Goal: Information Seeking & Learning: Understand process/instructions

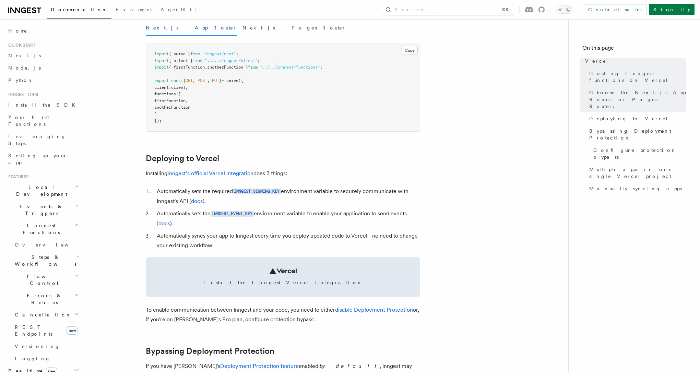
scroll to position [252, 0]
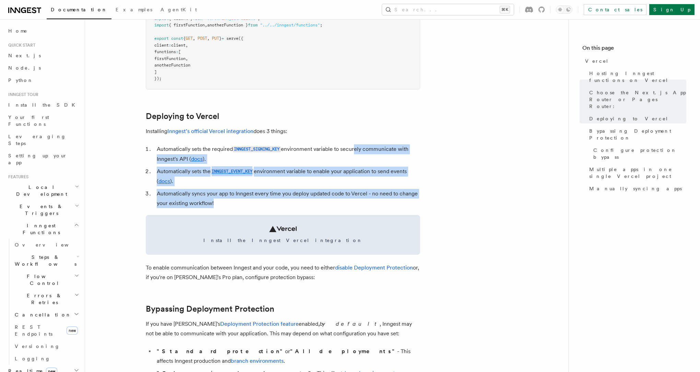
drag, startPoint x: 354, startPoint y: 129, endPoint x: 354, endPoint y: 185, distance: 55.6
click at [354, 185] on ol "Automatically sets the required INNGEST_SIGNING_KEY environment variable to sec…" at bounding box center [283, 176] width 275 height 64
click at [354, 189] on li "Automatically syncs your app to Inngest every time you deploy updated code to V…" at bounding box center [288, 198] width 266 height 19
drag, startPoint x: 338, startPoint y: 179, endPoint x: 331, endPoint y: 125, distance: 54.6
click at [332, 144] on ol "Automatically sets the required INNGEST_SIGNING_KEY environment variable to sec…" at bounding box center [283, 176] width 275 height 64
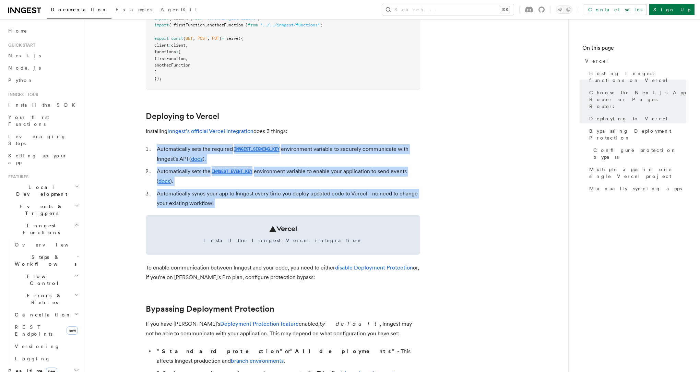
drag, startPoint x: 331, startPoint y: 124, endPoint x: 322, endPoint y: 186, distance: 62.9
click at [322, 189] on li "Automatically syncs your app to Inngest every time you deploy updated code to V…" at bounding box center [288, 198] width 266 height 19
drag, startPoint x: 322, startPoint y: 186, endPoint x: 313, endPoint y: 117, distance: 69.8
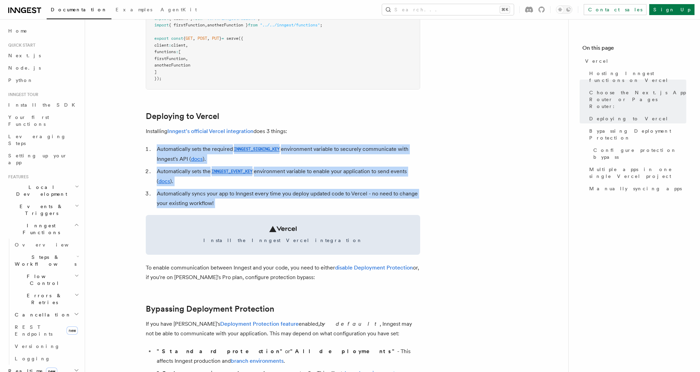
click at [313, 127] on p "Installing Inngest's official Vercel integration does 3 things:" at bounding box center [283, 132] width 275 height 10
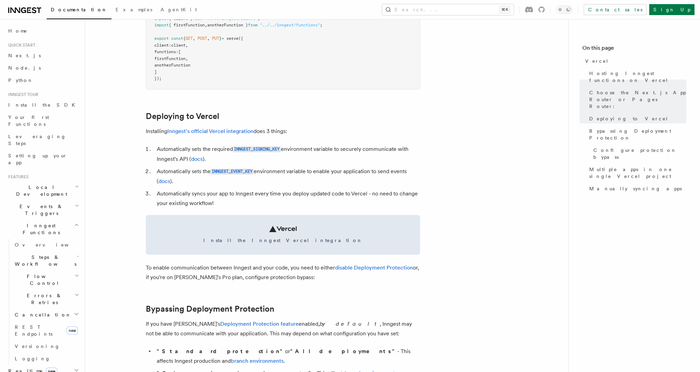
drag, startPoint x: 312, startPoint y: 117, endPoint x: 308, endPoint y: 188, distance: 70.8
click at [308, 189] on li "Automatically syncs your app to Inngest every time you deploy updated code to V…" at bounding box center [288, 198] width 266 height 19
click at [217, 128] on link "Inngest's official Vercel integration" at bounding box center [210, 131] width 86 height 7
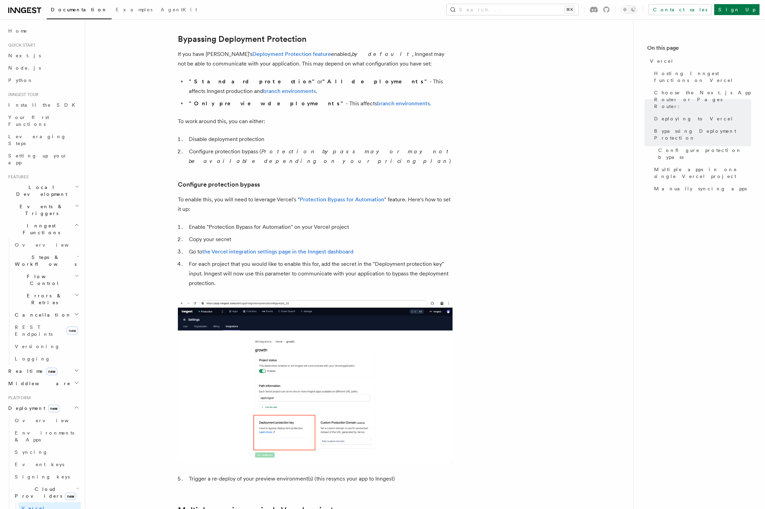
scroll to position [507, 0]
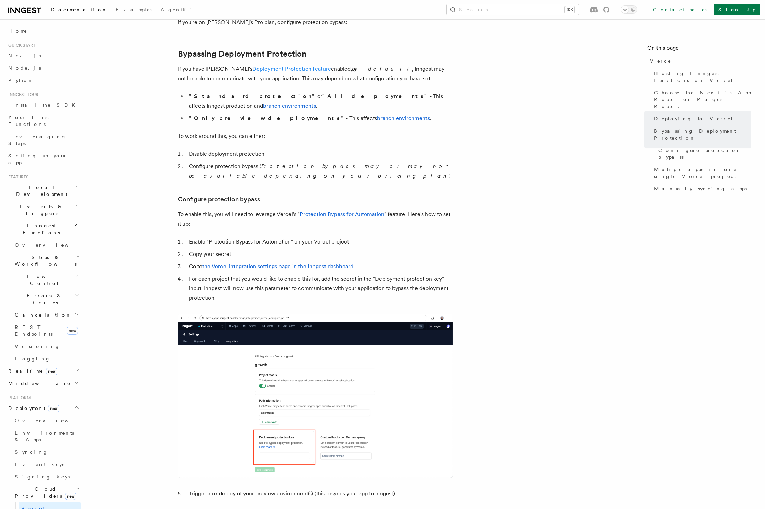
click at [281, 66] on link "Deployment Protection feature" at bounding box center [291, 69] width 79 height 7
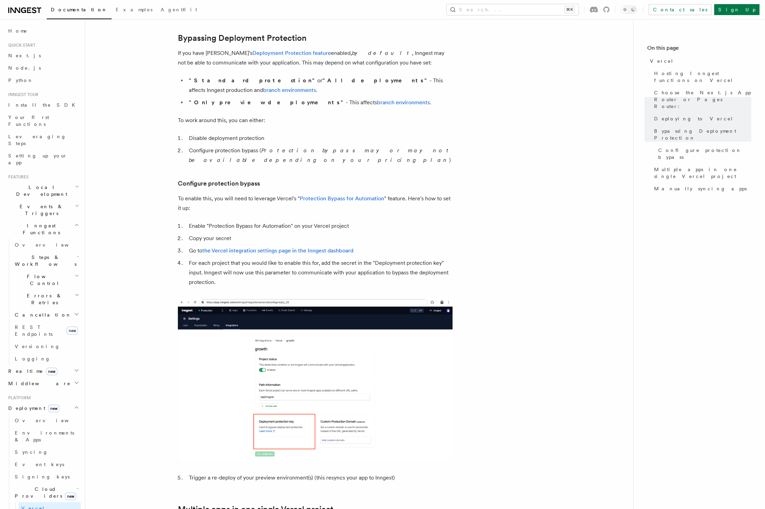
scroll to position [507, 0]
